Goal: Task Accomplishment & Management: Use online tool/utility

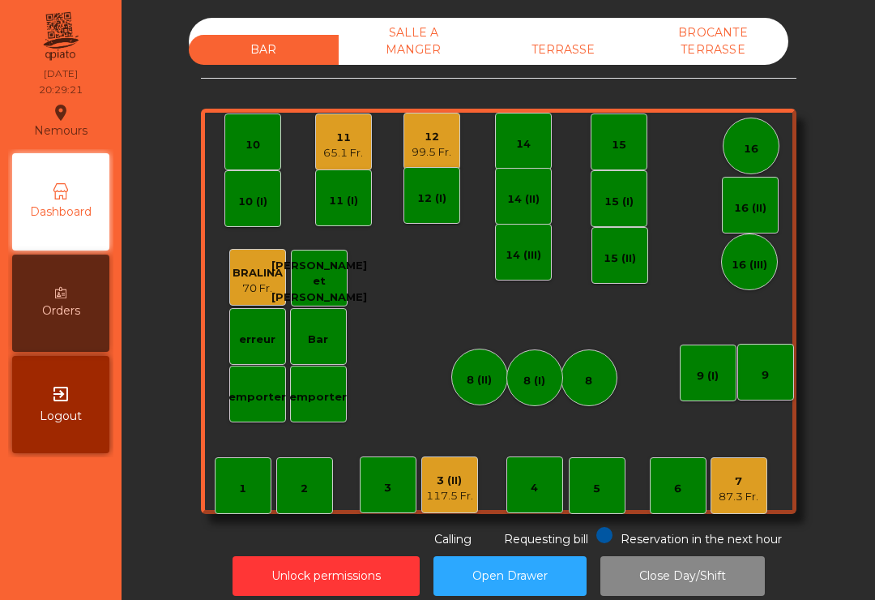
click at [340, 145] on div "65.1 Fr." at bounding box center [343, 153] width 40 height 16
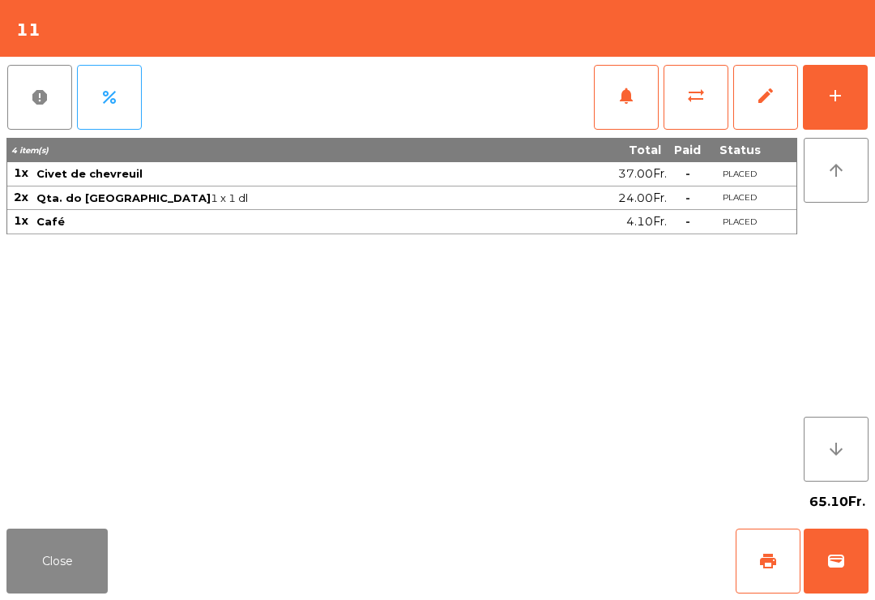
click at [764, 558] on span "print" at bounding box center [768, 560] width 19 height 19
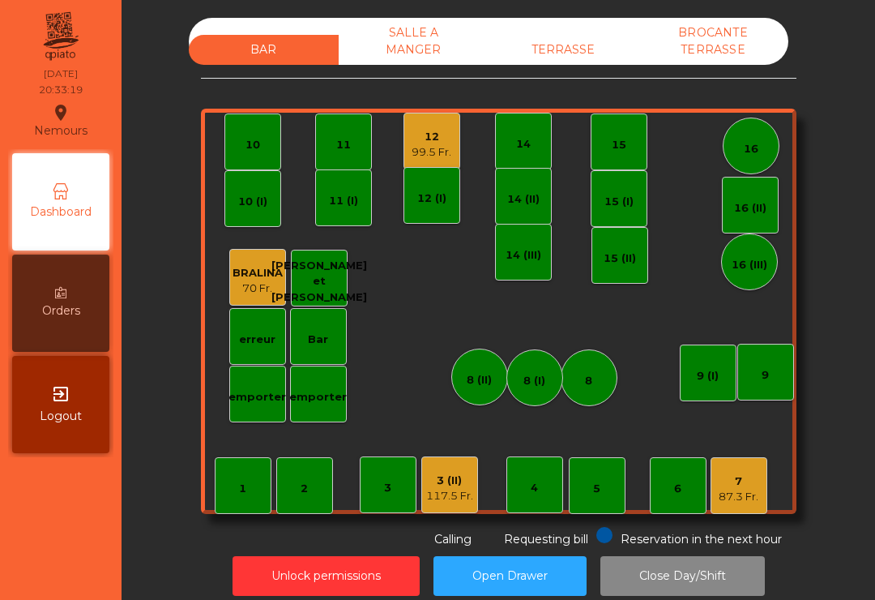
click at [536, 198] on div "14 (II)" at bounding box center [523, 199] width 32 height 16
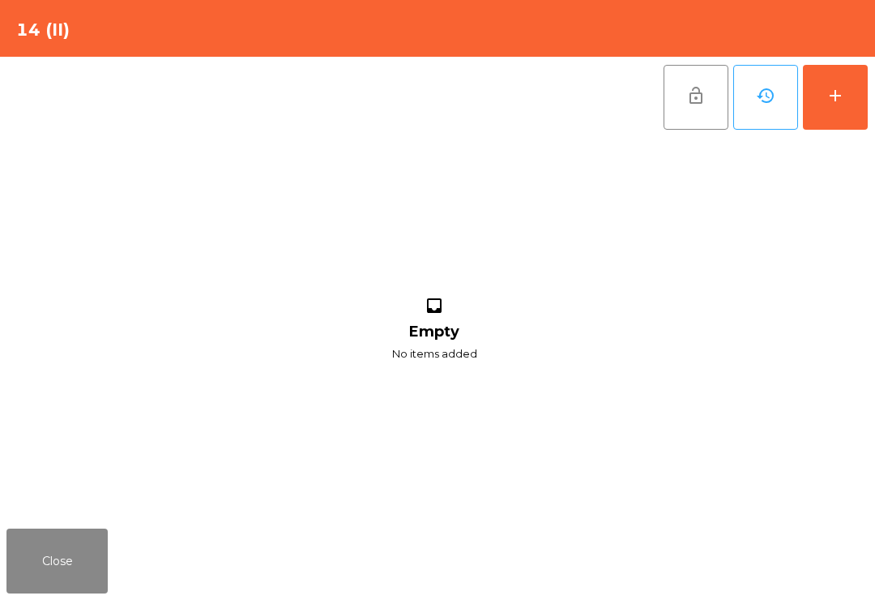
click at [861, 97] on button "add" at bounding box center [835, 97] width 65 height 65
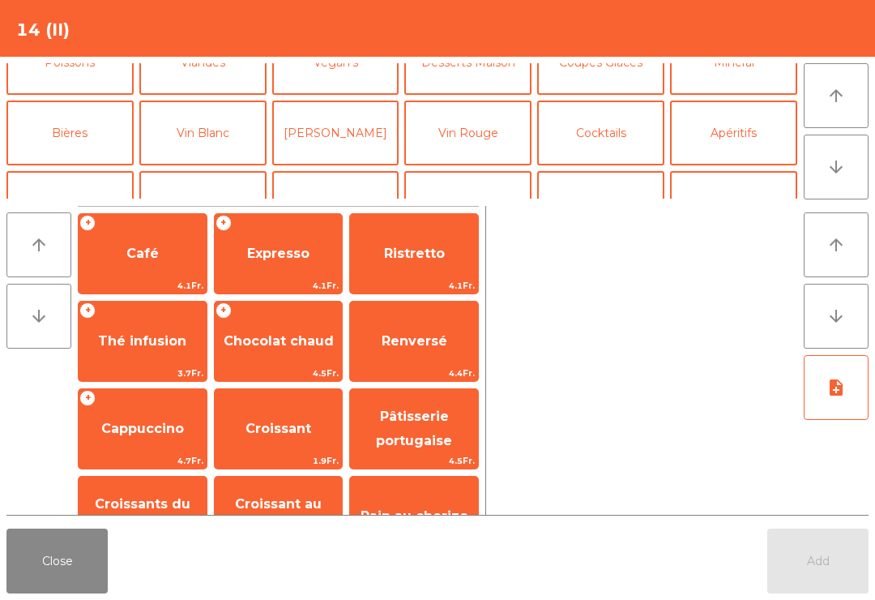
scroll to position [126, 0]
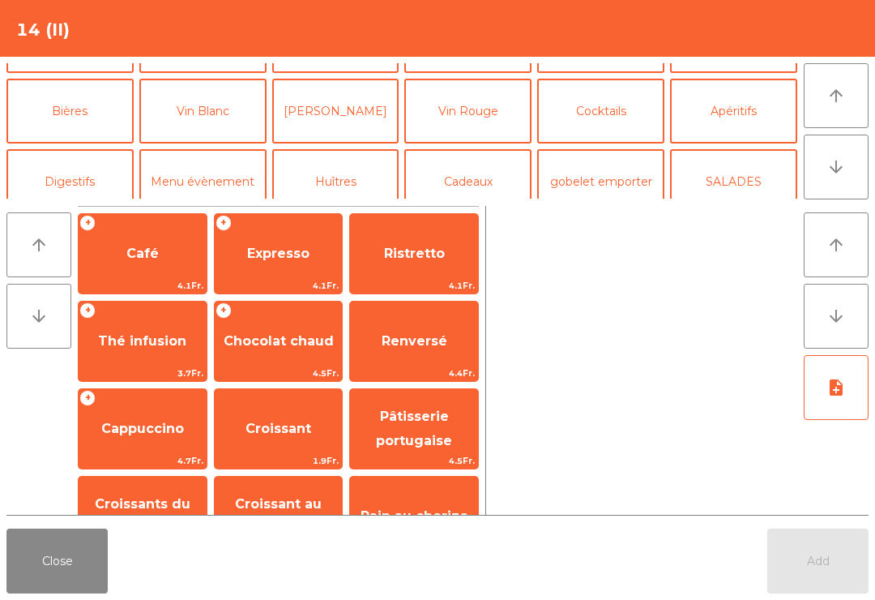
click at [106, 178] on button "Digestifs" at bounding box center [69, 181] width 127 height 65
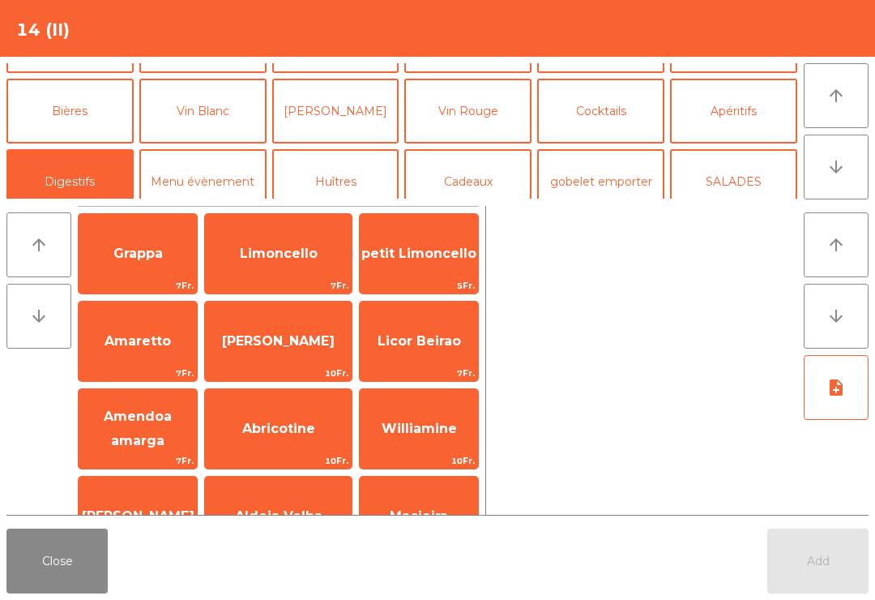
click at [288, 332] on span "[PERSON_NAME]" at bounding box center [278, 341] width 147 height 44
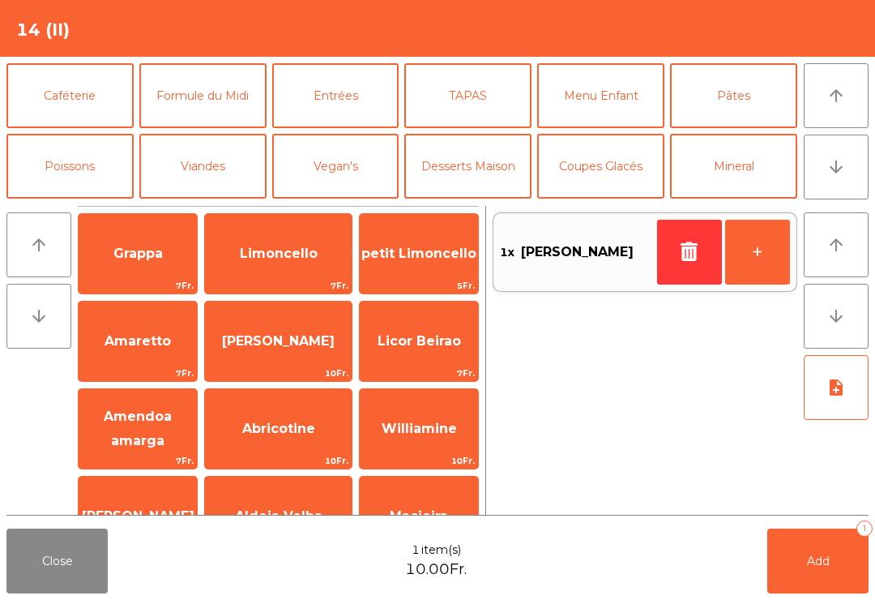
scroll to position [0, 0]
click at [75, 92] on button "Caféterie" at bounding box center [69, 95] width 127 height 65
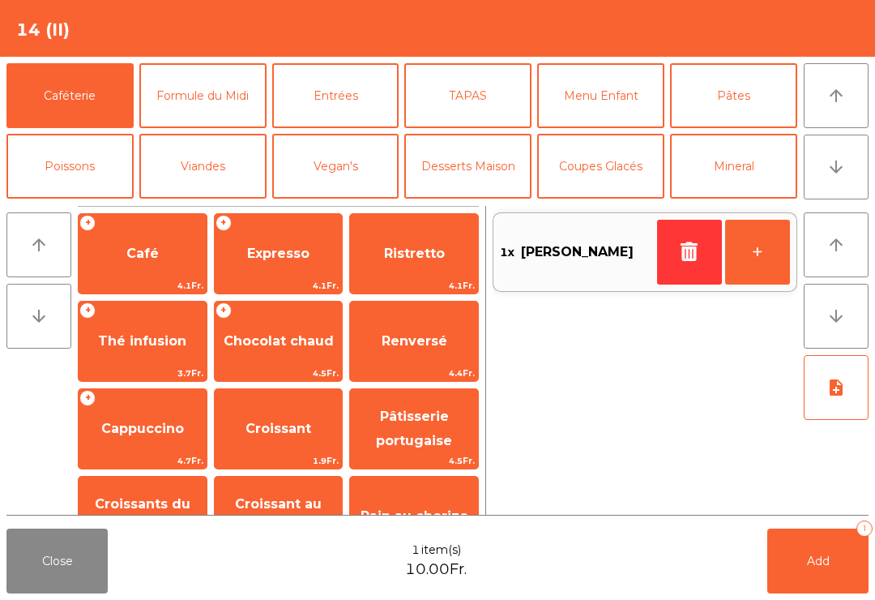
click at [168, 336] on span "Thé infusion" at bounding box center [142, 340] width 88 height 15
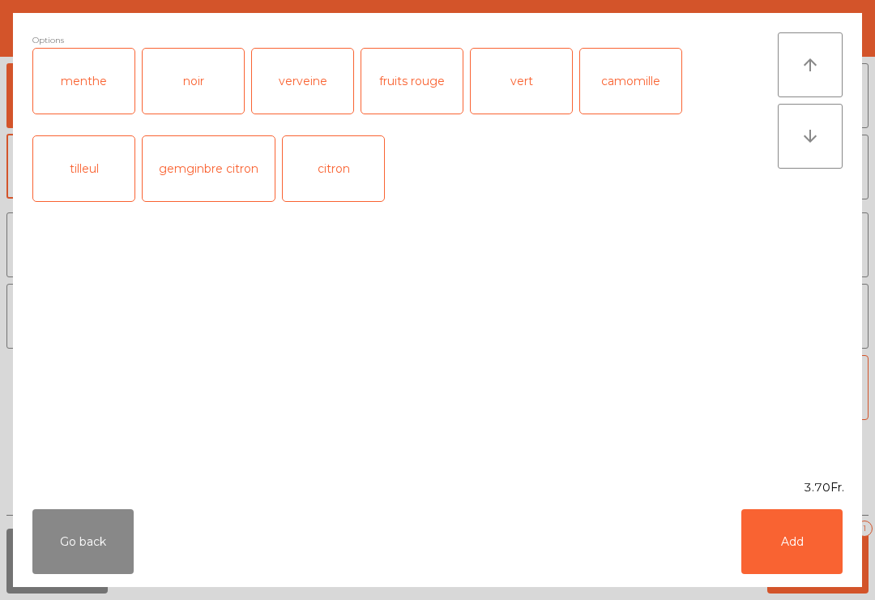
click at [306, 85] on div "verveine" at bounding box center [302, 81] width 101 height 65
click at [819, 565] on button "Add" at bounding box center [792, 541] width 101 height 65
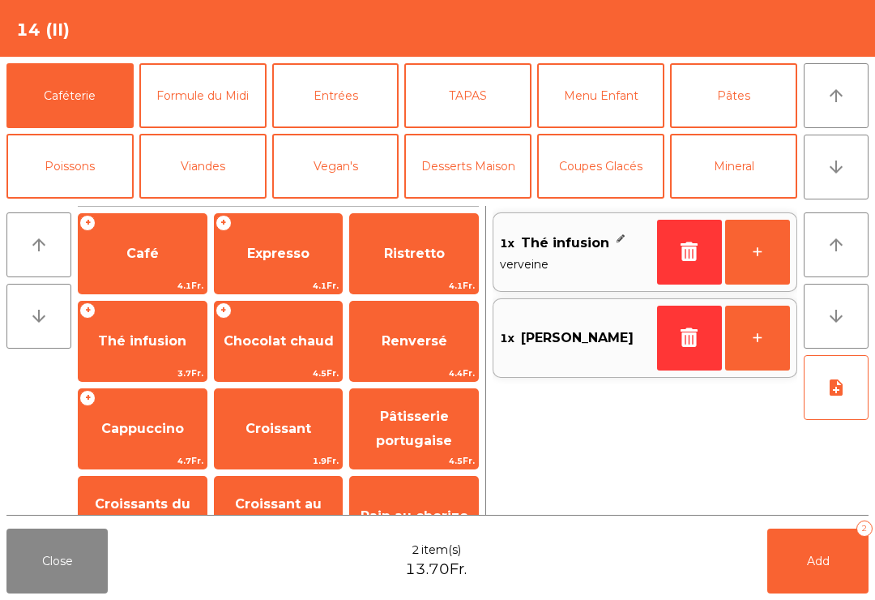
click at [768, 248] on button "+" at bounding box center [757, 252] width 65 height 65
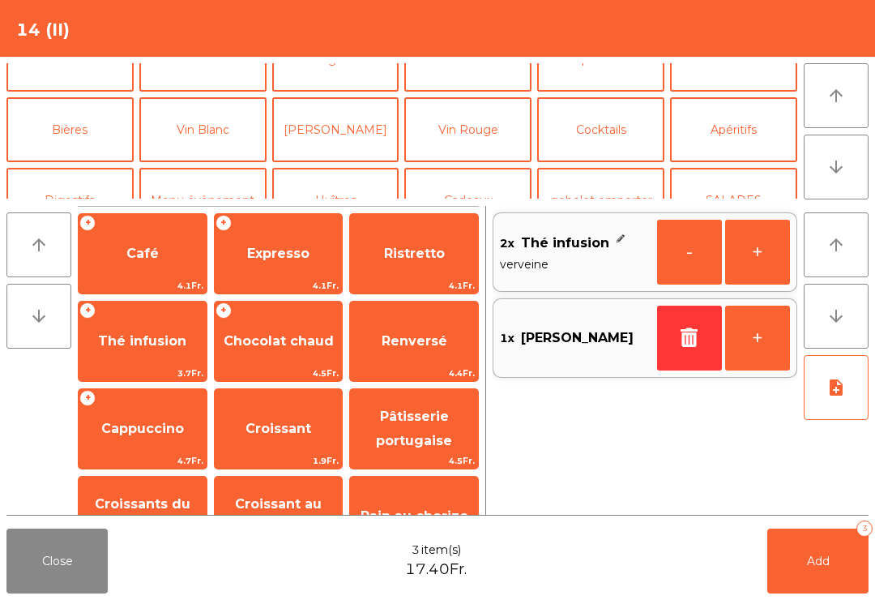
click at [81, 142] on button "Bières" at bounding box center [69, 129] width 127 height 65
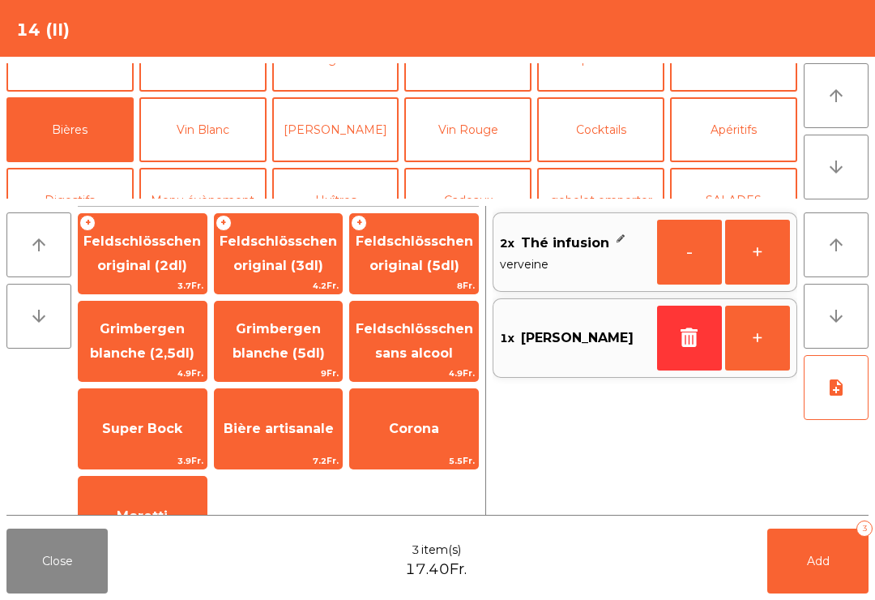
click at [318, 426] on span "Bière artisanale" at bounding box center [279, 428] width 110 height 15
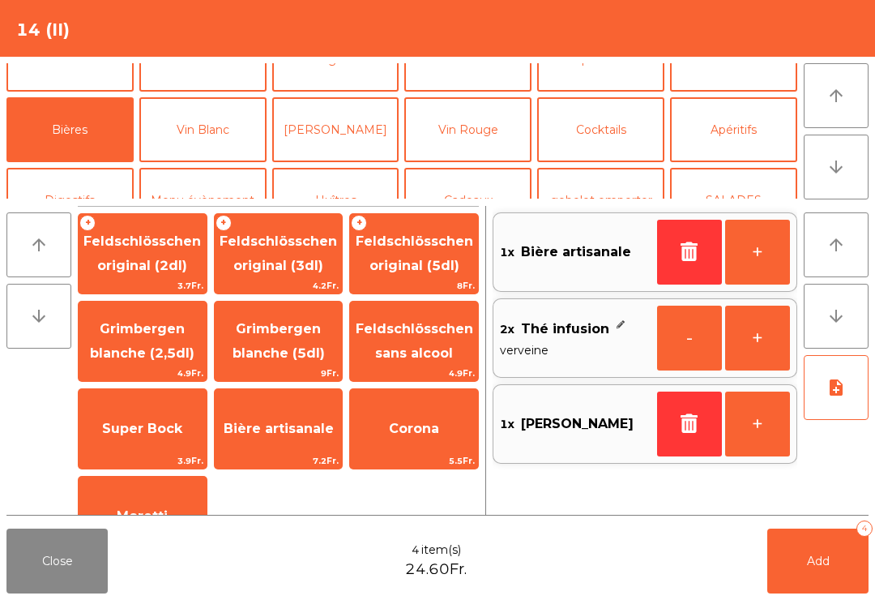
click at [811, 593] on button "Add 4" at bounding box center [818, 560] width 101 height 65
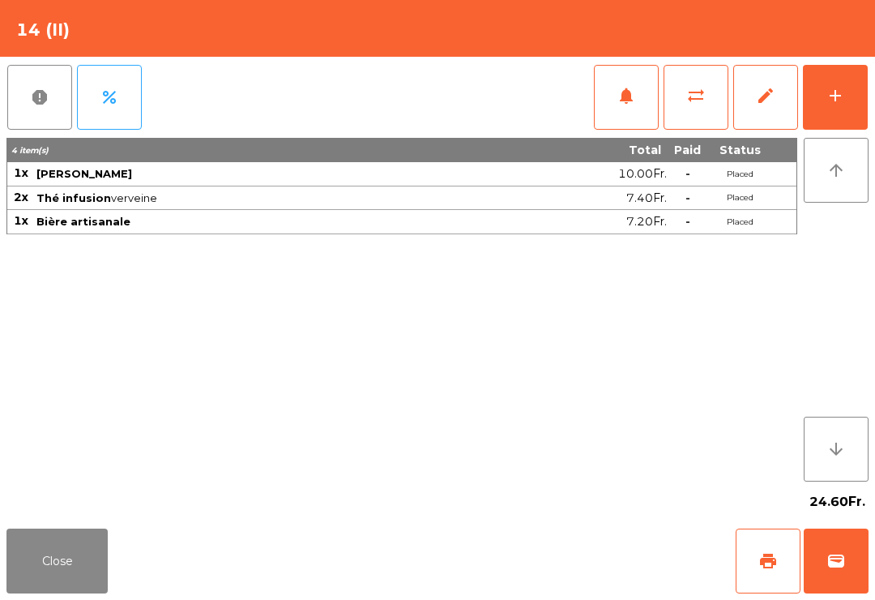
click at [48, 571] on button "Close" at bounding box center [56, 560] width 101 height 65
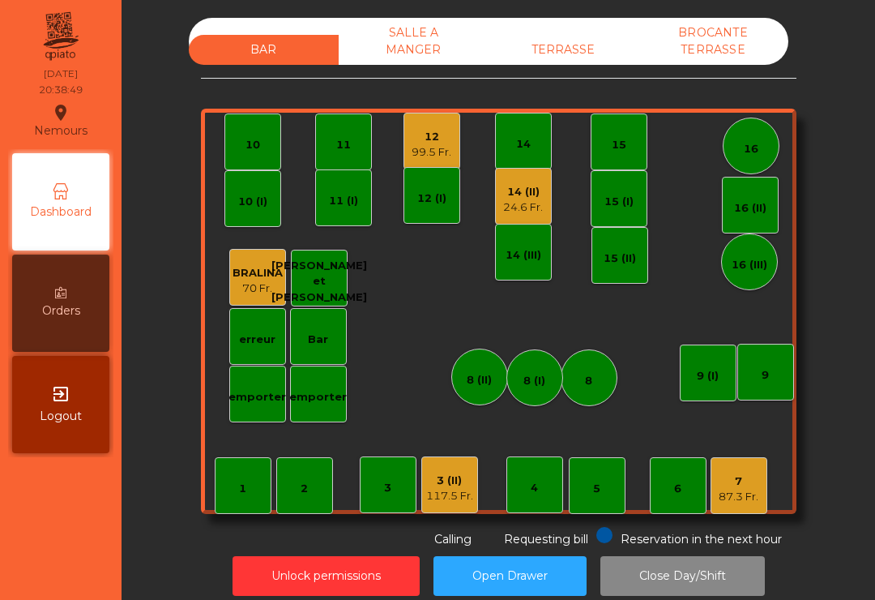
click at [448, 160] on div "12 99.5 Fr." at bounding box center [432, 141] width 57 height 57
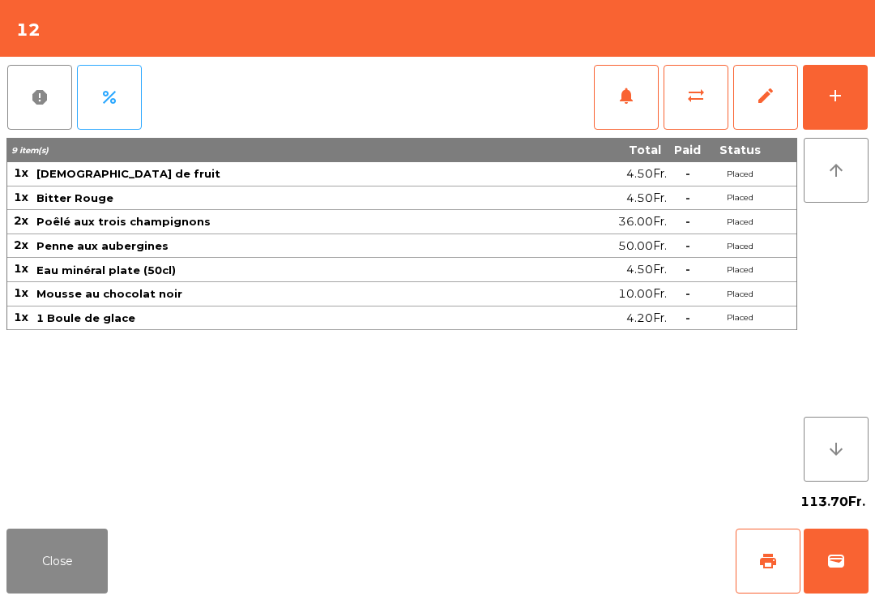
click at [61, 580] on button "Close" at bounding box center [56, 560] width 101 height 65
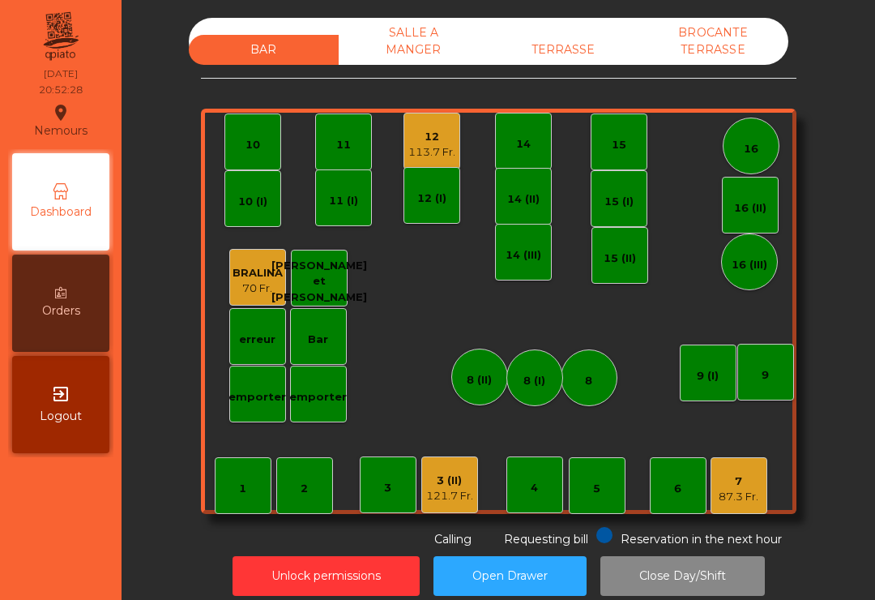
click at [464, 482] on div "3 (II)" at bounding box center [449, 481] width 47 height 16
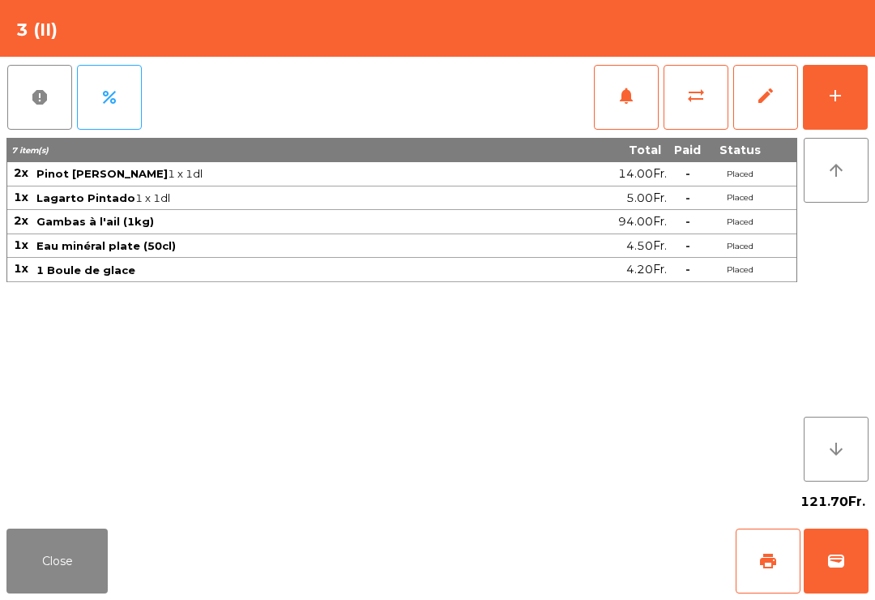
click at [771, 560] on span "print" at bounding box center [768, 560] width 19 height 19
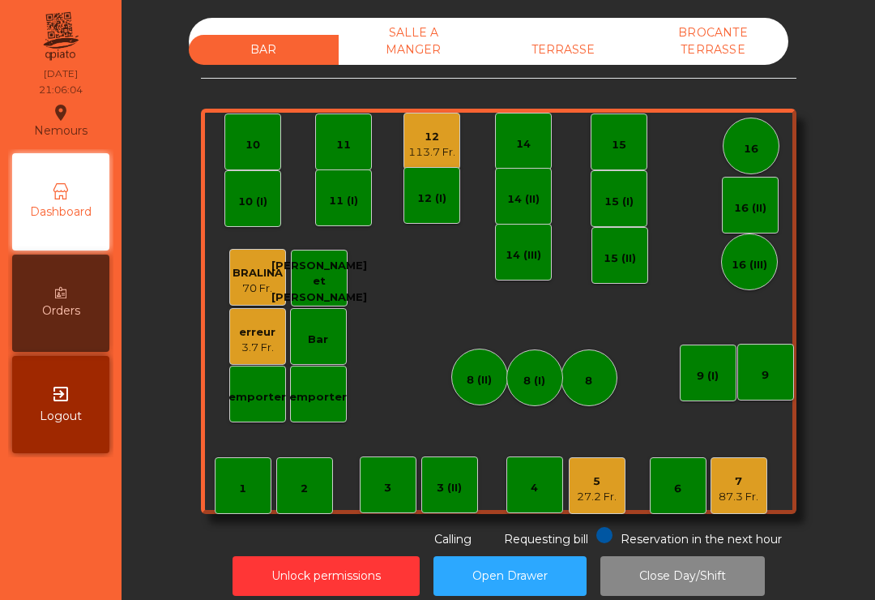
click at [732, 494] on div "87.3 Fr." at bounding box center [739, 497] width 40 height 16
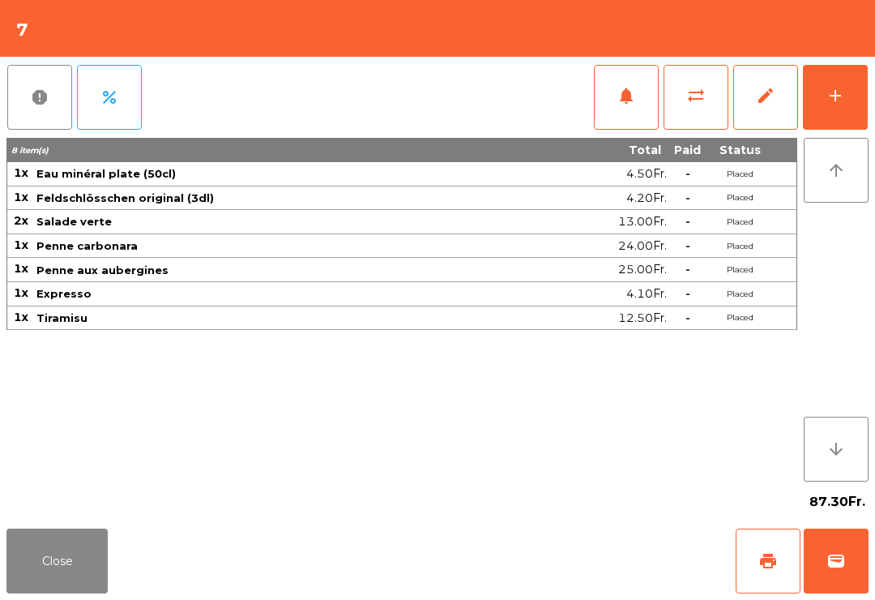
click at [765, 565] on span "print" at bounding box center [768, 560] width 19 height 19
